Goal: Task Accomplishment & Management: Use online tool/utility

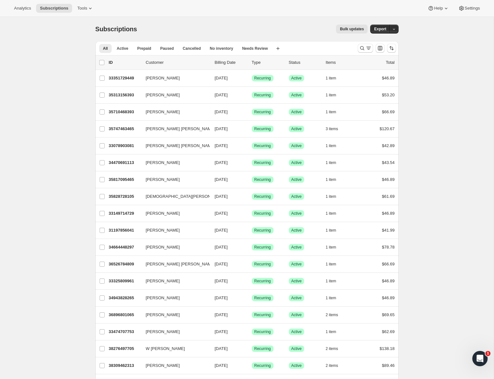
click at [100, 6] on div "Analytics Subscriptions Tools Help Settings" at bounding box center [247, 8] width 494 height 17
click at [92, 7] on icon at bounding box center [90, 8] width 6 height 6
click at [84, 42] on span "Bundles" at bounding box center [89, 43] width 56 height 6
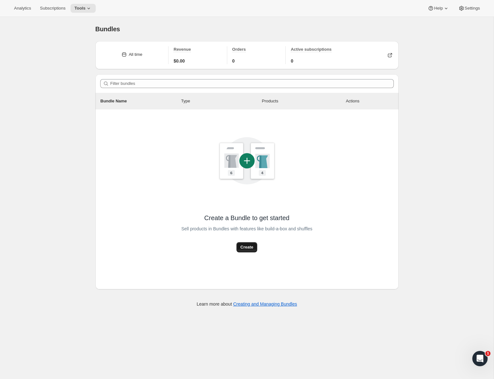
click at [250, 242] on button "Create" at bounding box center [246, 247] width 20 height 10
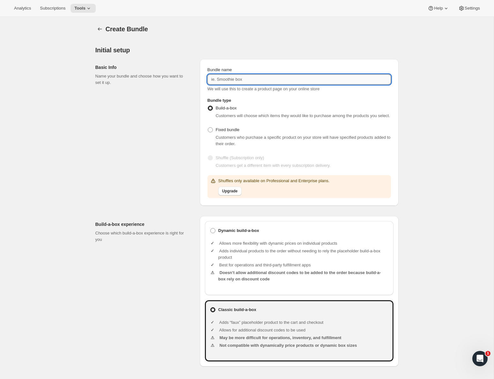
click at [261, 76] on input "Bundle name" at bounding box center [298, 79] width 183 height 10
type input "S"
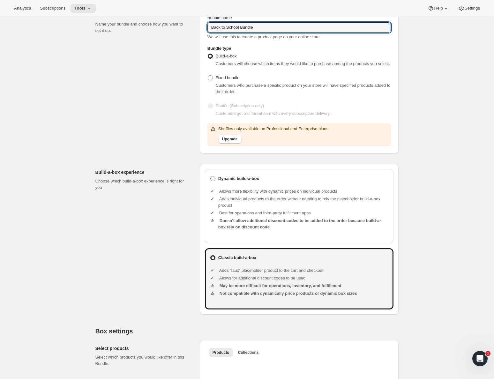
scroll to position [52, 0]
drag, startPoint x: 241, startPoint y: 27, endPoint x: 198, endPoint y: 26, distance: 43.1
click at [198, 26] on div "Basic Info Name your bundle and choose how you want to set it up. Bundle name B…" at bounding box center [246, 78] width 303 height 152
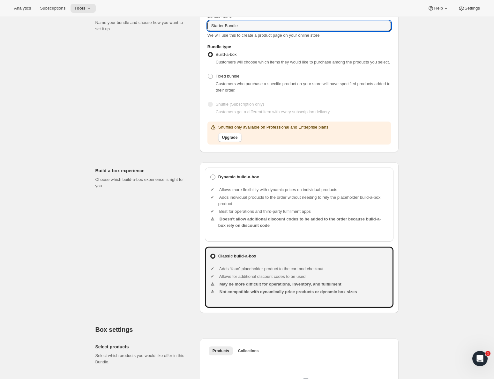
scroll to position [38, 0]
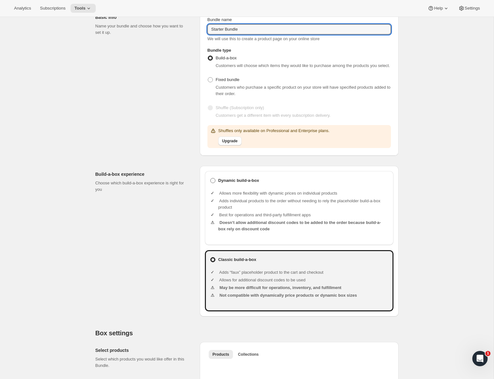
type input "Starter Bundle"
click at [247, 192] on ul "Allows more flexibility with dynamic prices on individual products Adds individ…" at bounding box center [303, 212] width 170 height 54
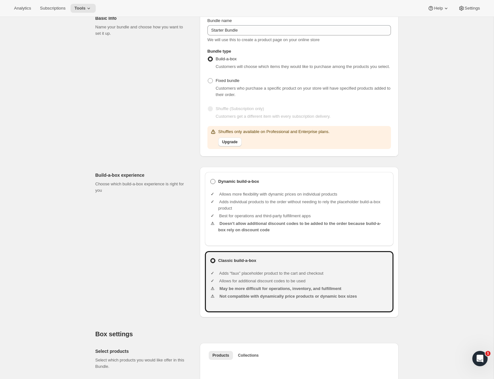
click at [247, 186] on label "Dynamic build-a-box" at bounding box center [299, 181] width 178 height 9
click at [210, 179] on input "Dynamic build-a-box" at bounding box center [210, 179] width 0 height 0
radio input "true"
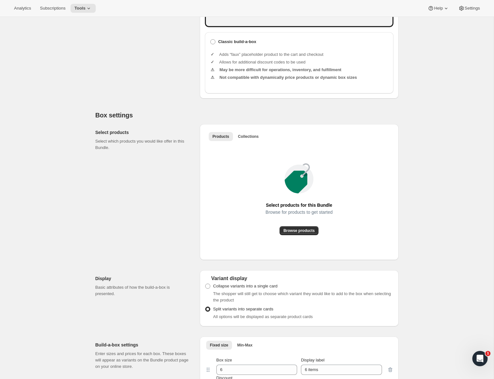
scroll to position [285, 0]
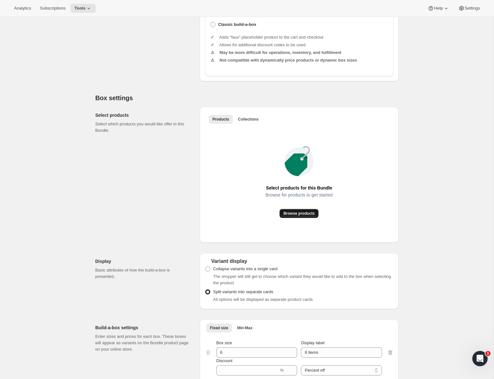
click at [296, 216] on button "Browse products" at bounding box center [298, 213] width 39 height 9
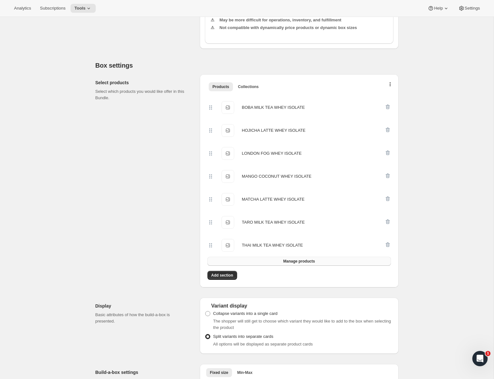
scroll to position [310, 0]
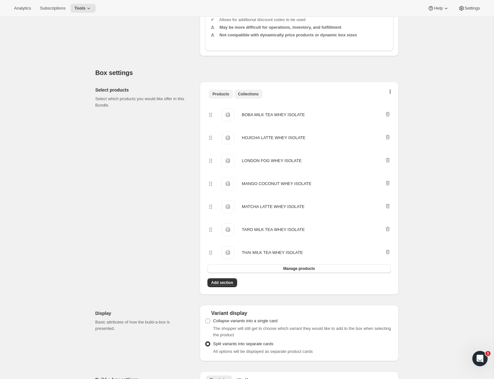
click at [245, 97] on span "Collections" at bounding box center [248, 94] width 21 height 5
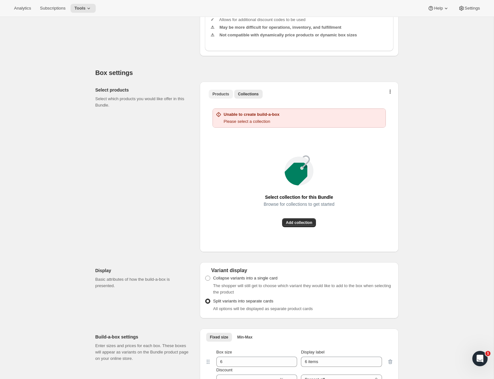
click at [219, 97] on span "Products" at bounding box center [220, 94] width 17 height 5
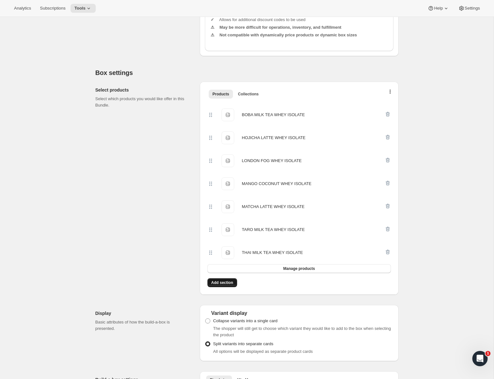
click at [223, 285] on span "Add section" at bounding box center [222, 282] width 22 height 5
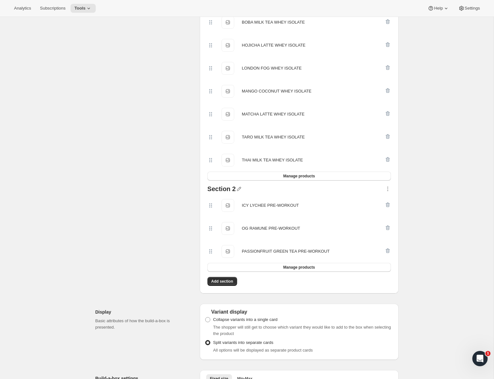
scroll to position [460, 0]
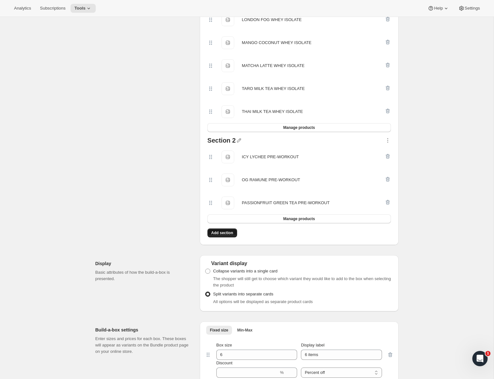
click at [226, 235] on span "Add section" at bounding box center [222, 232] width 22 height 5
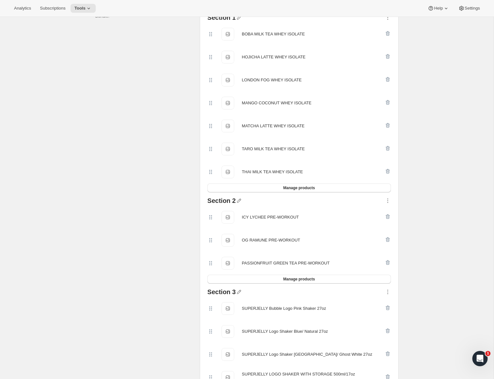
scroll to position [337, 0]
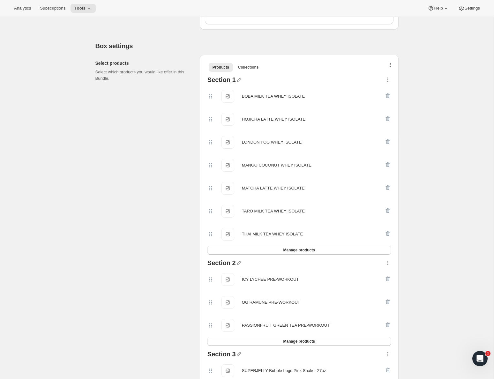
click at [228, 103] on span "BOBA MILK TEA WHEY ISOLATE" at bounding box center [227, 96] width 13 height 13
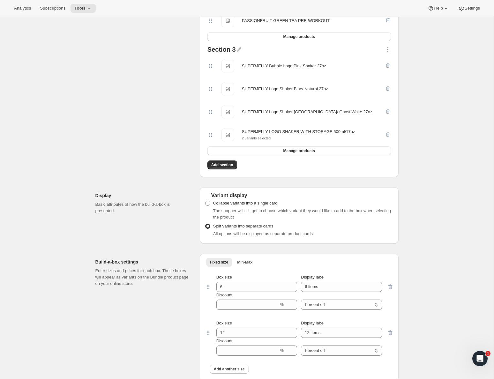
scroll to position [643, 0]
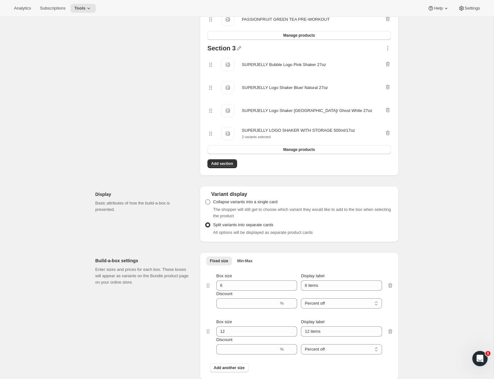
click at [265, 204] on span "Collapse variants into a single card" at bounding box center [245, 201] width 64 height 5
click at [205, 200] on input "Collapse variants into a single card" at bounding box center [205, 199] width 0 height 0
radio input "true"
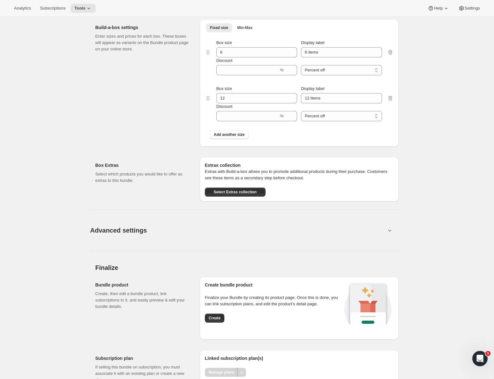
scroll to position [919, 0]
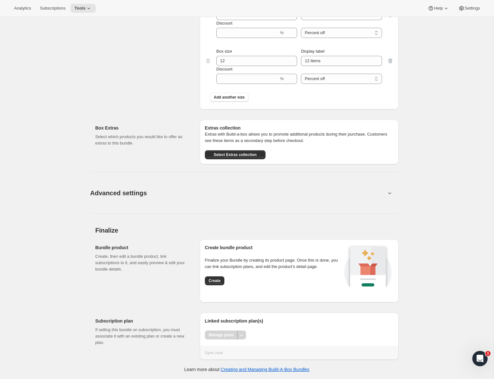
click at [367, 193] on button "Advanced settings" at bounding box center [237, 192] width 303 height 25
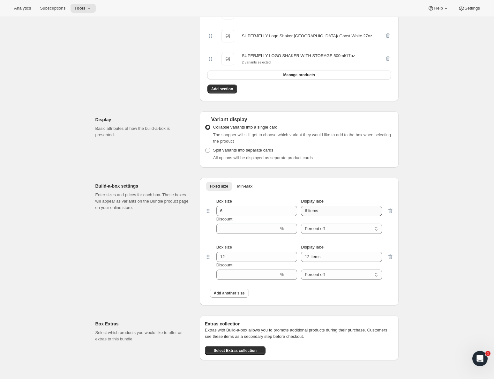
scroll to position [718, 0]
click at [237, 188] on span "Min-Max" at bounding box center [244, 185] width 15 height 5
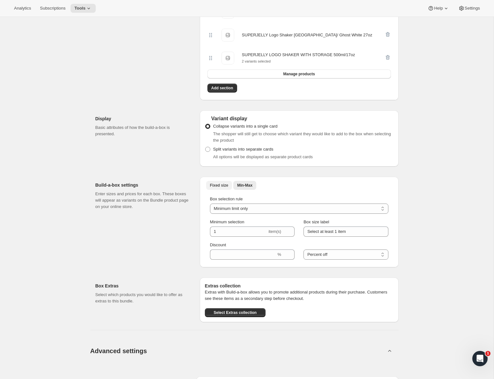
click at [217, 188] on span "Fixed size" at bounding box center [219, 185] width 18 height 5
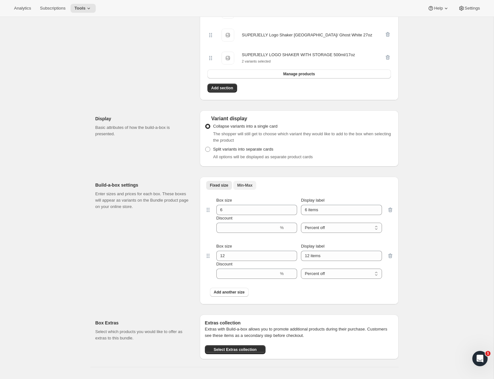
click at [250, 188] on span "Min-Max" at bounding box center [244, 185] width 15 height 5
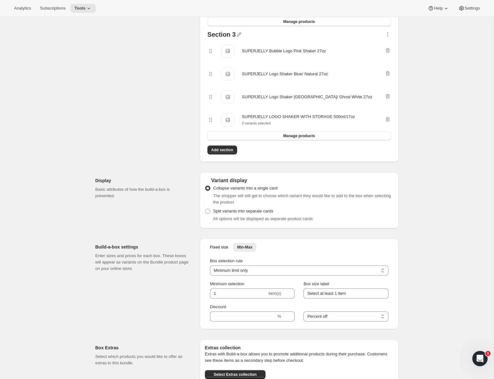
scroll to position [678, 0]
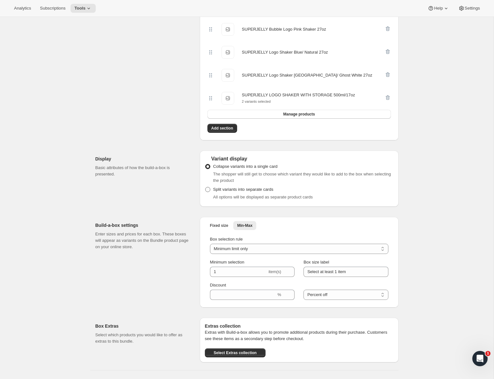
click at [230, 192] on span "Split variants into separate cards" at bounding box center [243, 189] width 60 height 5
click at [205, 187] on input "Split variants into separate cards" at bounding box center [205, 187] width 0 height 0
radio input "true"
click at [230, 192] on span "Split variants into separate cards" at bounding box center [243, 189] width 60 height 5
click at [205, 187] on input "Split variants into separate cards" at bounding box center [205, 187] width 0 height 0
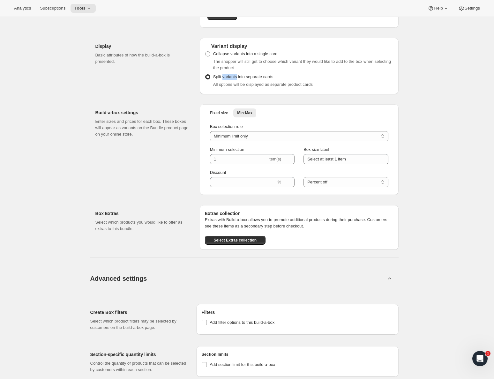
scroll to position [790, 0]
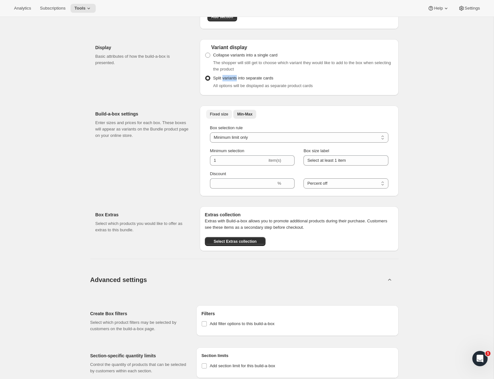
click at [220, 117] on span "Fixed size" at bounding box center [219, 114] width 18 height 5
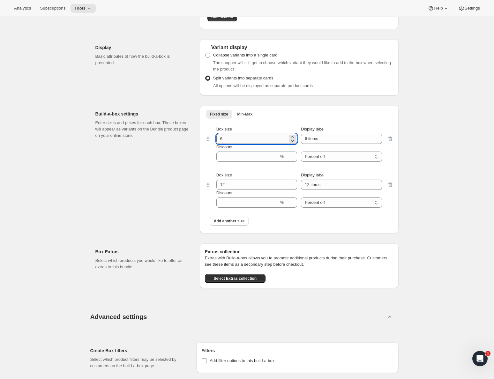
click at [242, 143] on input "6" at bounding box center [251, 139] width 71 height 10
type input "3"
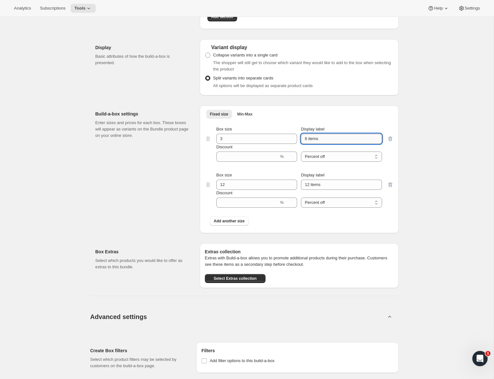
click at [307, 144] on input "6 items" at bounding box center [341, 139] width 81 height 10
type input "3 items"
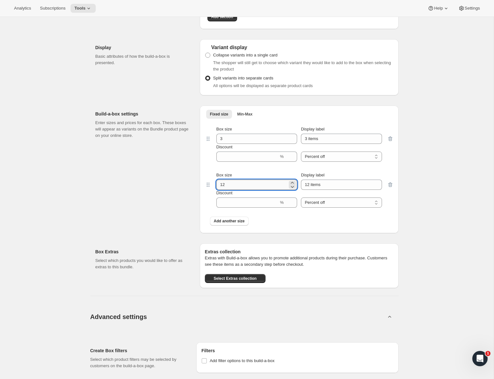
click at [235, 190] on input "12" at bounding box center [251, 185] width 71 height 10
type input "6"
click at [308, 190] on input "12 items" at bounding box center [341, 185] width 81 height 10
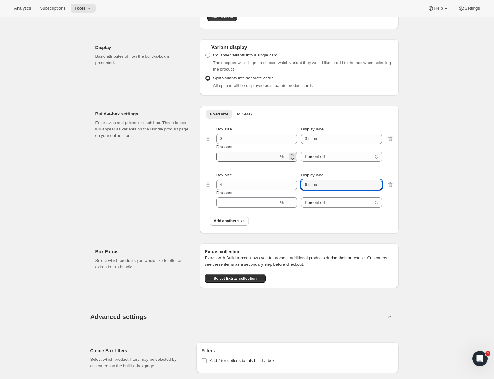
type input "6 items"
click at [240, 158] on input "Discount" at bounding box center [247, 156] width 63 height 10
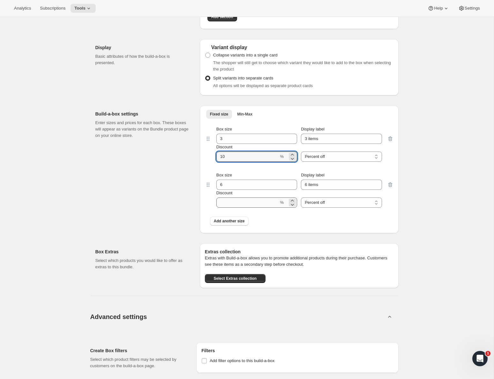
type input "10"
click at [247, 206] on input "Discount" at bounding box center [247, 202] width 63 height 10
type input "15"
click at [128, 216] on div "Build-a-box settings Enter sizes and prices for each box. These boxes will appe…" at bounding box center [144, 170] width 99 height 128
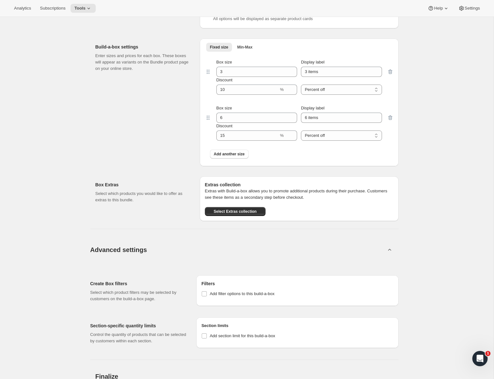
scroll to position [858, 0]
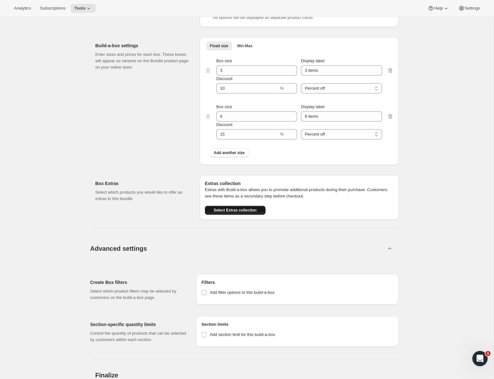
click at [257, 215] on button "Select Extras collection" at bounding box center [235, 210] width 61 height 9
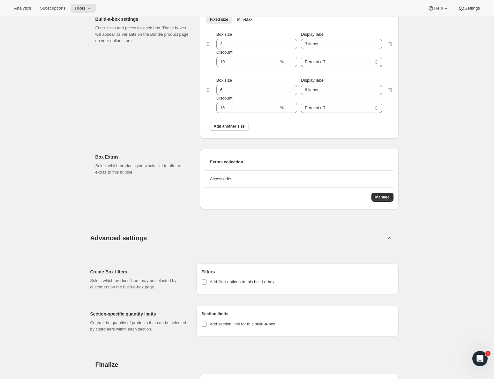
scroll to position [896, 0]
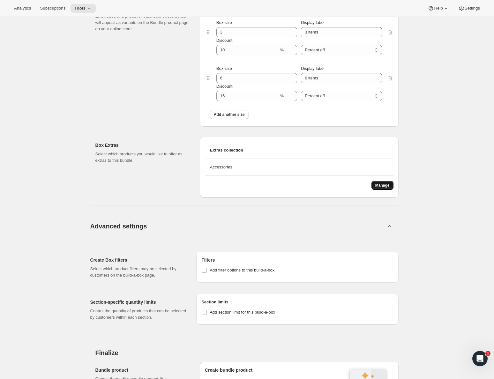
click at [378, 188] on button "Manage" at bounding box center [382, 185] width 22 height 9
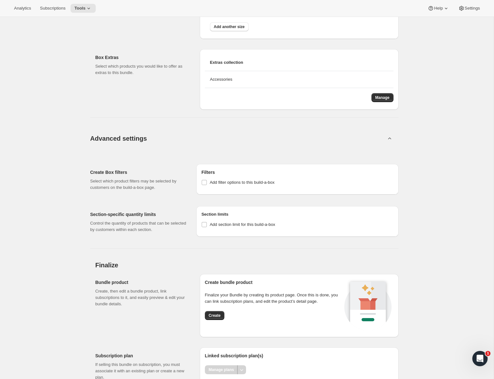
scroll to position [983, 0]
click at [222, 185] on span "Add filter options to this build-a-box" at bounding box center [242, 182] width 65 height 5
click at [207, 186] on input "Add filter options to this build-a-box" at bounding box center [204, 182] width 5 height 5
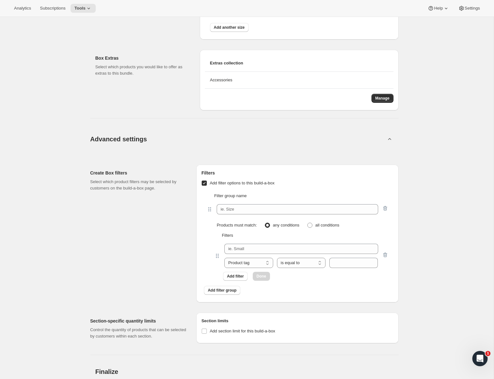
click at [228, 185] on span "Add filter options to this build-a-box" at bounding box center [242, 182] width 65 height 5
click at [207, 186] on input "Add filter options to this build-a-box" at bounding box center [204, 182] width 5 height 5
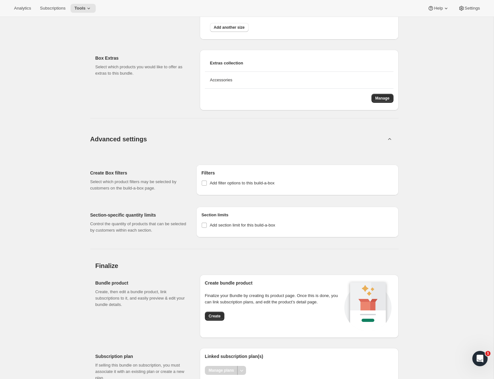
scroll to position [1024, 0]
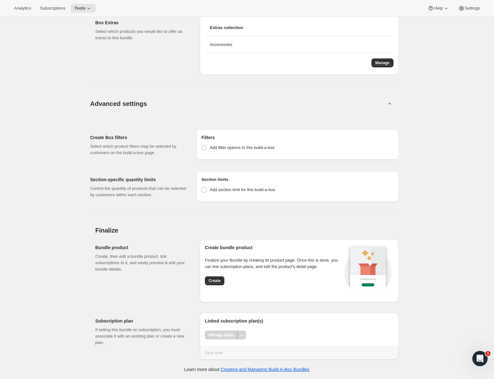
click at [213, 280] on span "Create" at bounding box center [215, 280] width 12 height 5
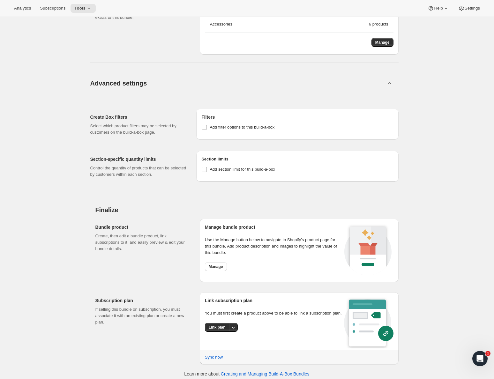
scroll to position [809, 0]
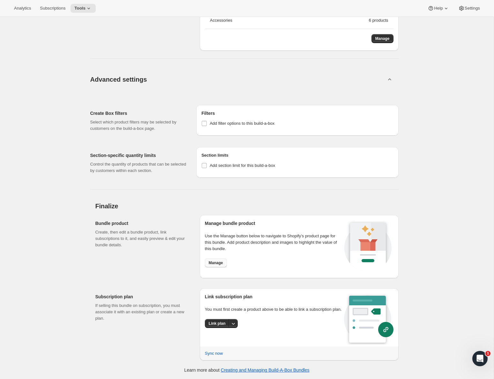
click at [220, 261] on span "Manage" at bounding box center [216, 262] width 14 height 5
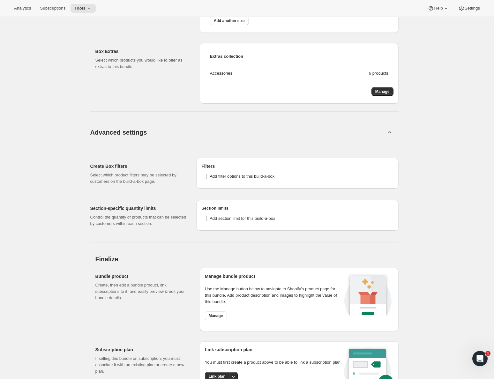
scroll to position [756, 0]
click at [250, 175] on span "Add filter options to this build-a-box" at bounding box center [242, 175] width 65 height 5
click at [207, 175] on input "Add filter options to this build-a-box" at bounding box center [204, 175] width 5 height 5
checkbox input "true"
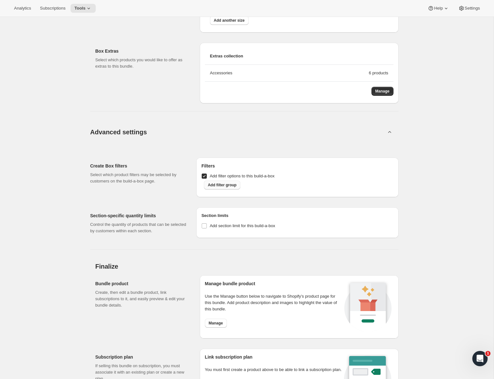
click at [232, 186] on span "Add filter group" at bounding box center [222, 184] width 29 height 5
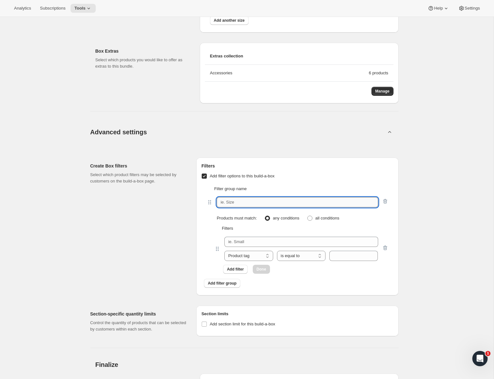
click at [249, 198] on input "text" at bounding box center [297, 202] width 161 height 10
click at [265, 254] on select "Product tag Variant's title" at bounding box center [248, 256] width 48 height 10
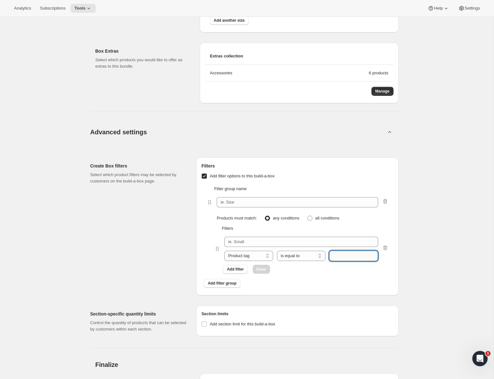
click at [347, 253] on input "text" at bounding box center [353, 256] width 48 height 10
click at [303, 256] on select "is equal to is not equal to contains does not contain" at bounding box center [301, 256] width 48 height 10
select select "contains"
click at [277, 251] on select "is equal to is not equal to contains does not contain" at bounding box center [301, 256] width 48 height 10
click at [252, 256] on select "Product tag Variant's title" at bounding box center [248, 256] width 48 height 10
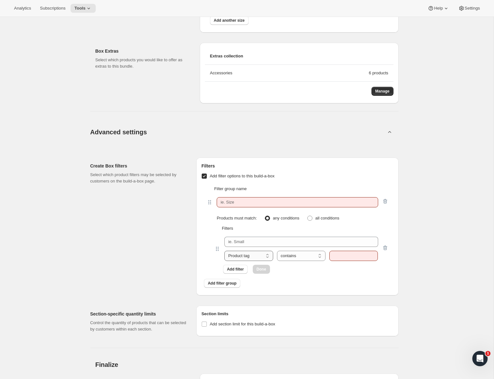
click at [264, 252] on select "Product tag Variant's title" at bounding box center [248, 256] width 48 height 10
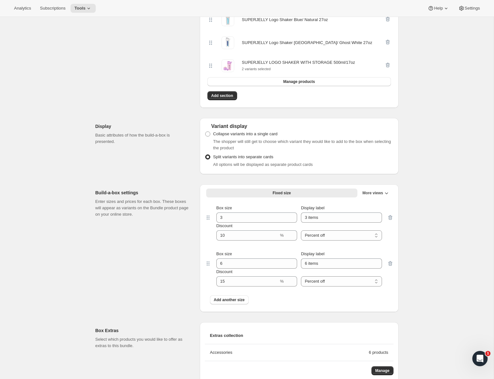
scroll to position [476, 0]
click at [265, 132] on span "Collapse variants into a single card" at bounding box center [245, 134] width 64 height 5
click at [205, 132] on input "Collapse variants into a single card" at bounding box center [205, 132] width 0 height 0
radio input "true"
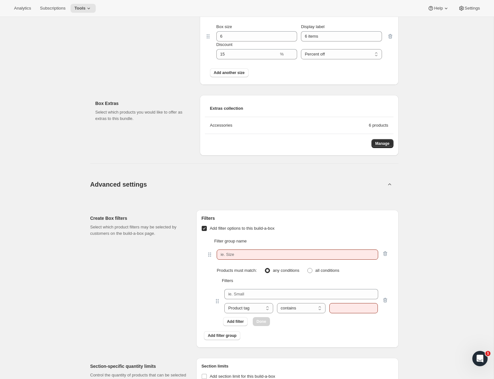
scroll to position [708, 0]
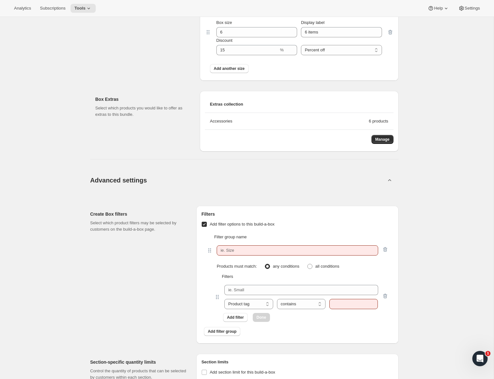
click at [213, 224] on span "Add filter options to this build-a-box" at bounding box center [242, 224] width 65 height 5
click at [207, 224] on input "Add filter options to this build-a-box" at bounding box center [204, 224] width 5 height 5
checkbox input "false"
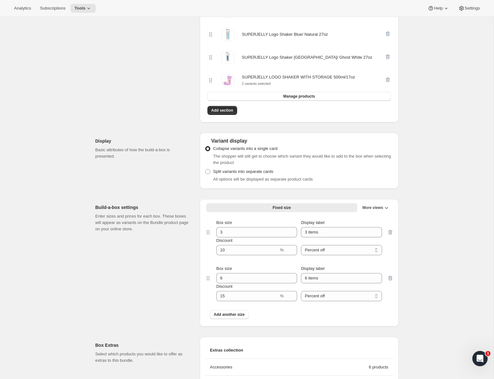
scroll to position [462, 0]
click at [374, 205] on span "More views" at bounding box center [372, 207] width 21 height 5
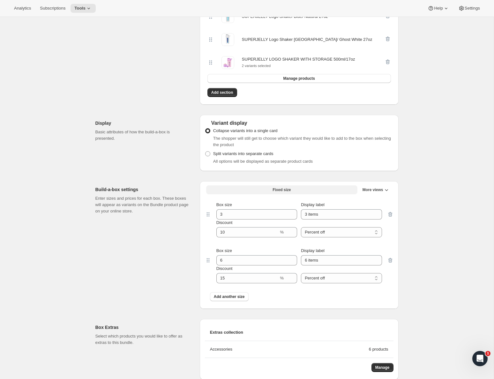
scroll to position [481, 0]
click at [260, 187] on button "Fixed size" at bounding box center [281, 189] width 151 height 9
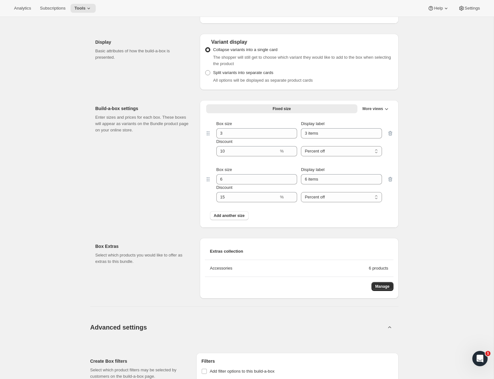
scroll to position [554, 0]
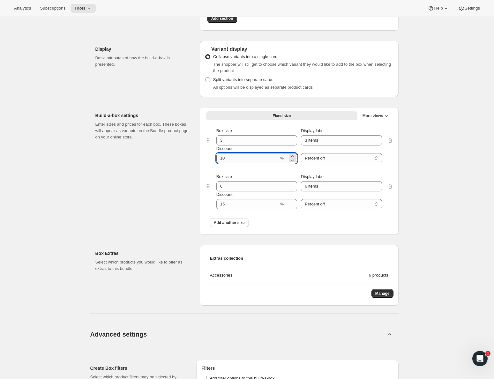
click at [242, 156] on input "Discount" at bounding box center [247, 158] width 63 height 10
type input "12"
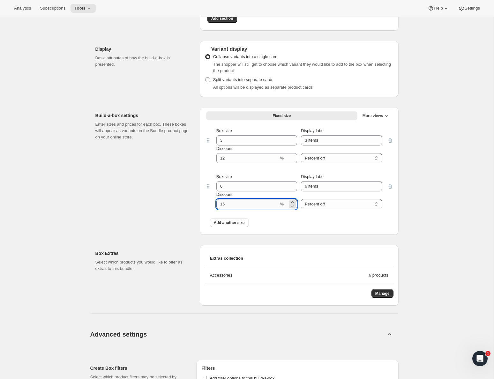
click at [238, 204] on input "Discount" at bounding box center [247, 204] width 63 height 10
click at [125, 223] on div "Build-a-box settings Enter sizes and prices for each box. These boxes will appe…" at bounding box center [144, 171] width 99 height 128
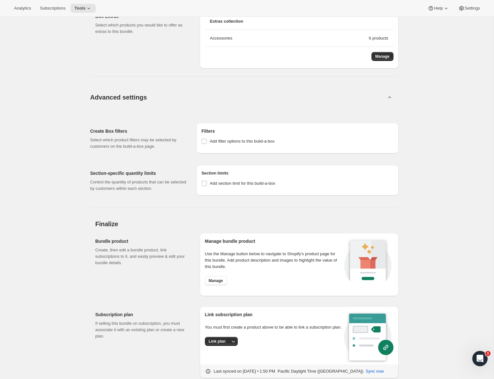
scroll to position [809, 0]
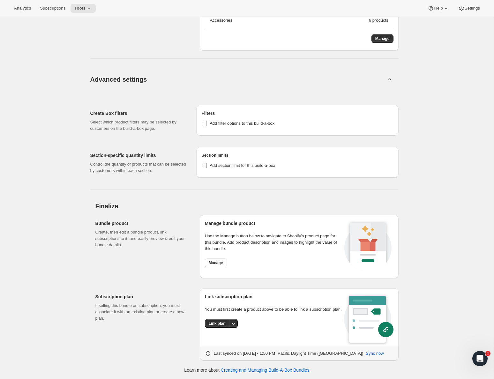
click at [245, 163] on span "Add section limit for this build-a-box" at bounding box center [242, 165] width 65 height 5
click at [207, 163] on input "Add section limit for this build-a-box" at bounding box center [204, 165] width 5 height 5
checkbox input "true"
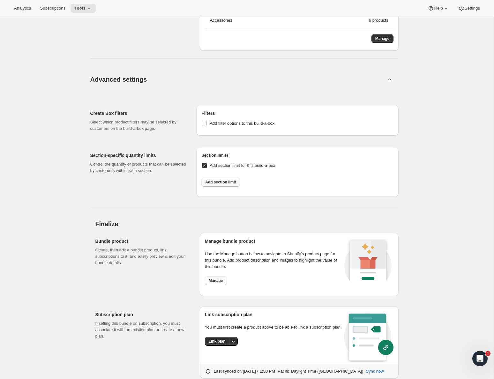
click at [230, 180] on span "Add section limit" at bounding box center [220, 182] width 31 height 5
select select
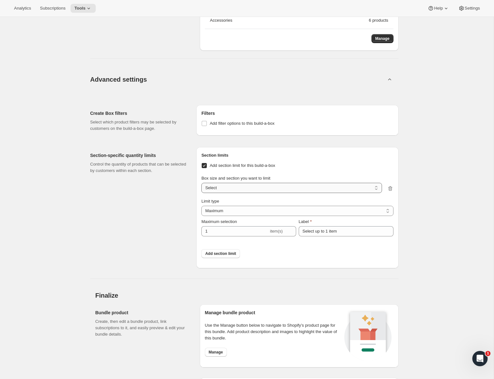
click at [278, 184] on select "3 items / Section 1 3 items / Section 2 3 items / Section 3 6 items / Section 1…" at bounding box center [291, 188] width 180 height 10
click at [275, 186] on select "3 items / Section 1 3 items / Section 2 3 items / Section 3 6 items / Section 1…" at bounding box center [291, 188] width 180 height 10
click at [261, 188] on select "3 items / Section 1 3 items / Section 2 3 items / Section 3 6 items / Section 1…" at bounding box center [291, 188] width 180 height 10
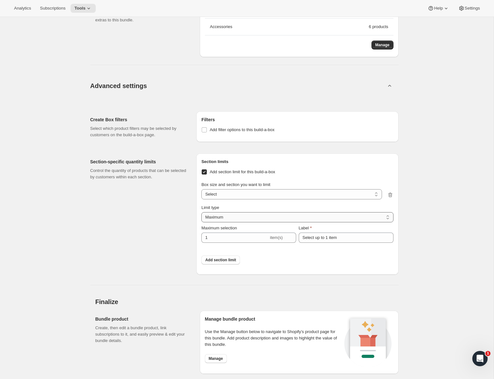
click at [250, 215] on select "Maximum Minimum Both" at bounding box center [297, 217] width 192 height 10
click at [201, 212] on select "Maximum Minimum Both" at bounding box center [297, 217] width 192 height 10
click at [251, 208] on div "Limit type" at bounding box center [297, 207] width 192 height 6
click at [321, 239] on input "Select up to 1 item" at bounding box center [345, 237] width 95 height 10
click at [350, 239] on input "Select up to 1 item" at bounding box center [345, 237] width 95 height 10
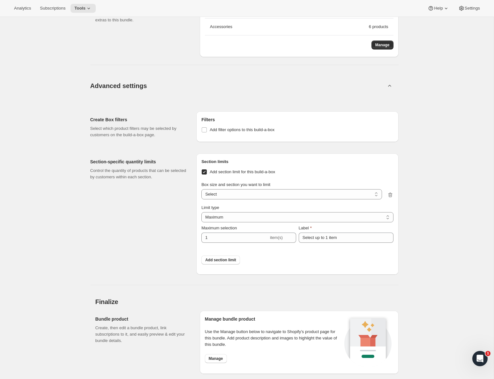
click at [342, 248] on div "Add section limit for this build-a-box Box size and section you want to limit 3…" at bounding box center [297, 207] width 192 height 85
click at [272, 217] on select "Maximum Minimum Both" at bounding box center [297, 217] width 192 height 10
click at [201, 212] on select "Maximum Minimum Both" at bounding box center [297, 217] width 192 height 10
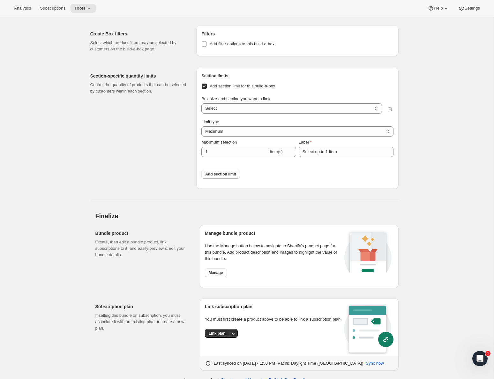
scroll to position [898, 0]
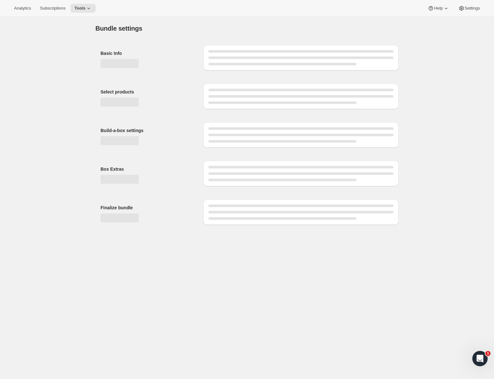
scroll to position [0, 0]
checkbox input "false"
